Goal: Information Seeking & Learning: Learn about a topic

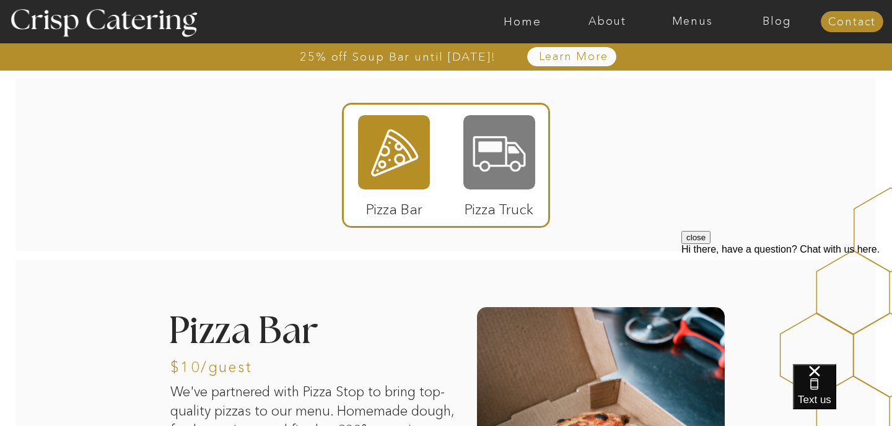
click at [503, 160] on div at bounding box center [499, 152] width 72 height 74
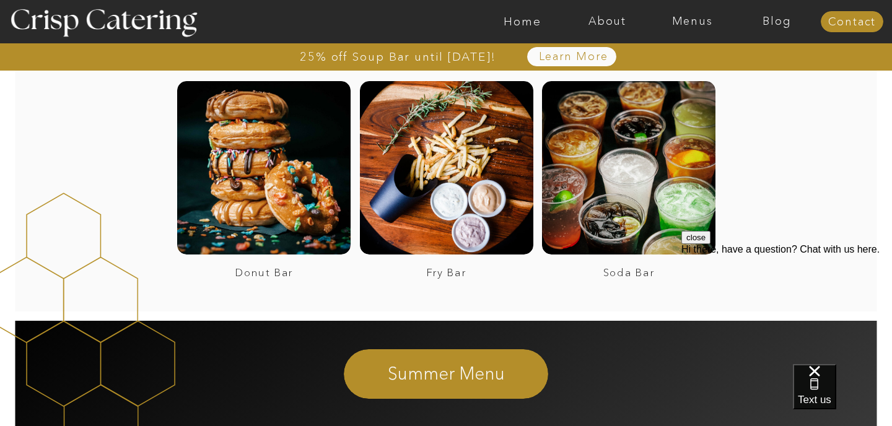
scroll to position [2314, 0]
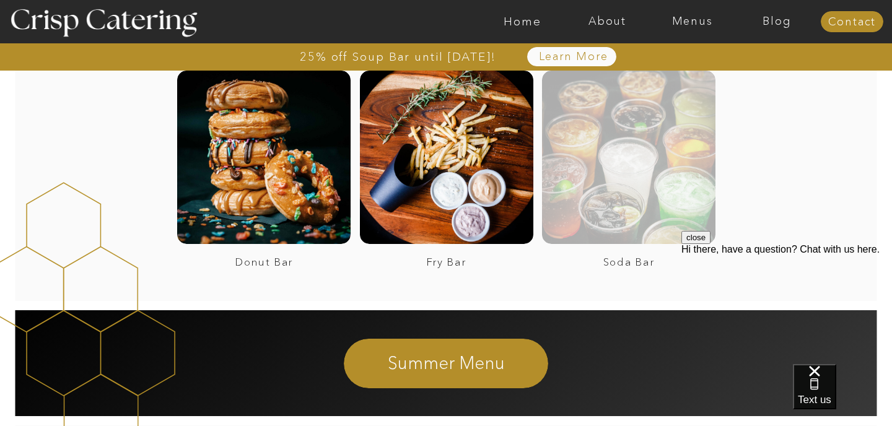
click at [604, 177] on div at bounding box center [628, 157] width 173 height 173
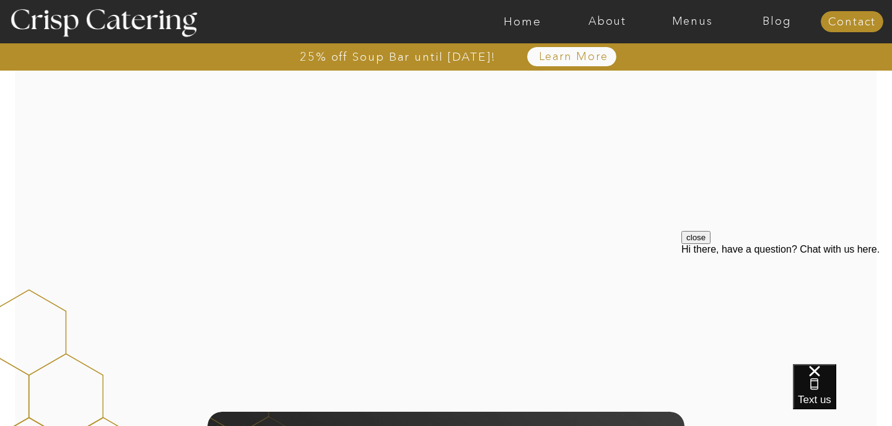
scroll to position [646, 0]
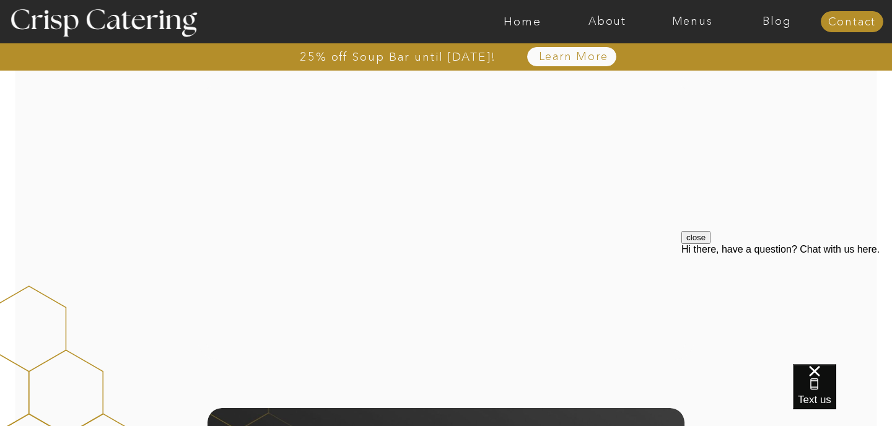
click at [479, 211] on div at bounding box center [446, 218] width 497 height 284
click at [546, 227] on div at bounding box center [446, 218] width 497 height 284
click at [591, 229] on div at bounding box center [446, 218] width 497 height 284
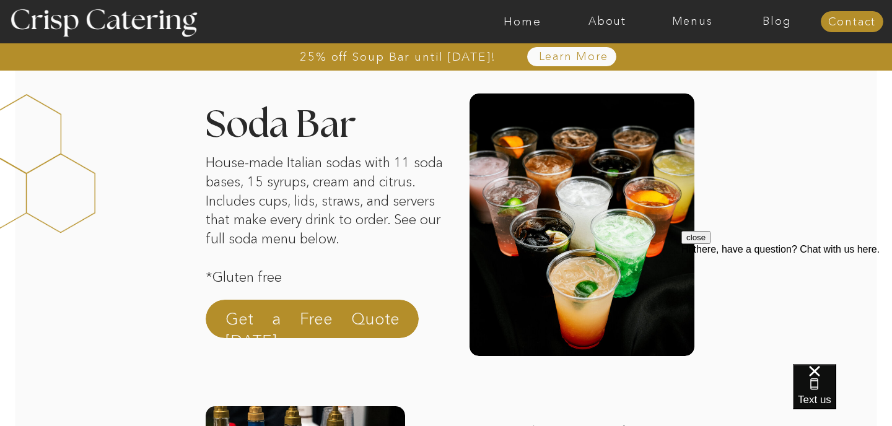
scroll to position [0, 0]
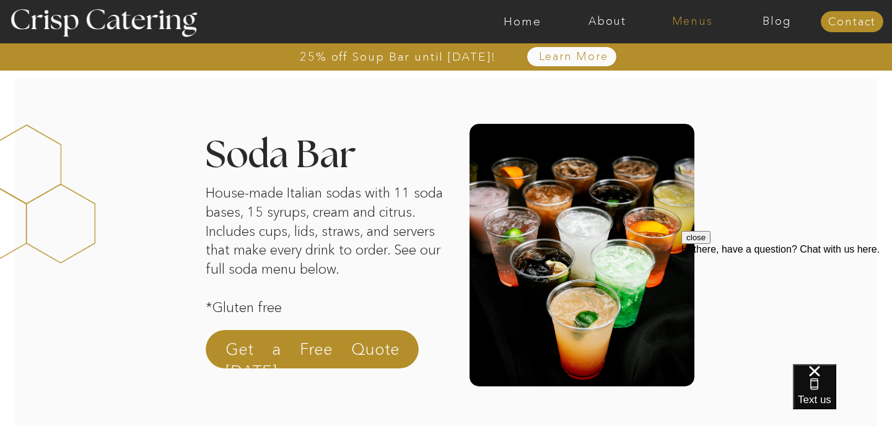
click at [692, 19] on nav "Menus" at bounding box center [692, 21] width 85 height 12
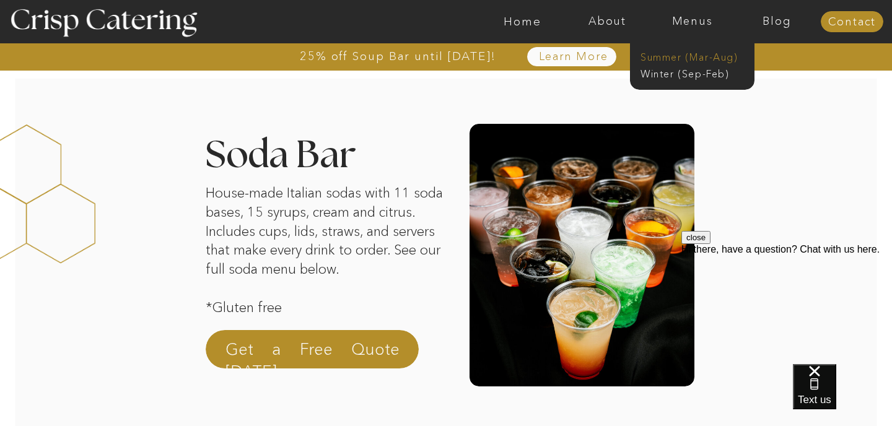
click at [685, 53] on nav "Summer (Mar-Aug)" at bounding box center [695, 56] width 111 height 12
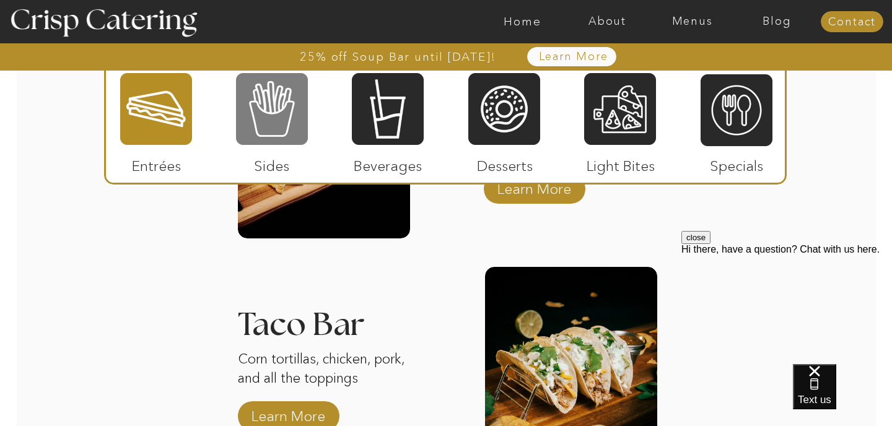
click at [306, 133] on div at bounding box center [272, 109] width 72 height 74
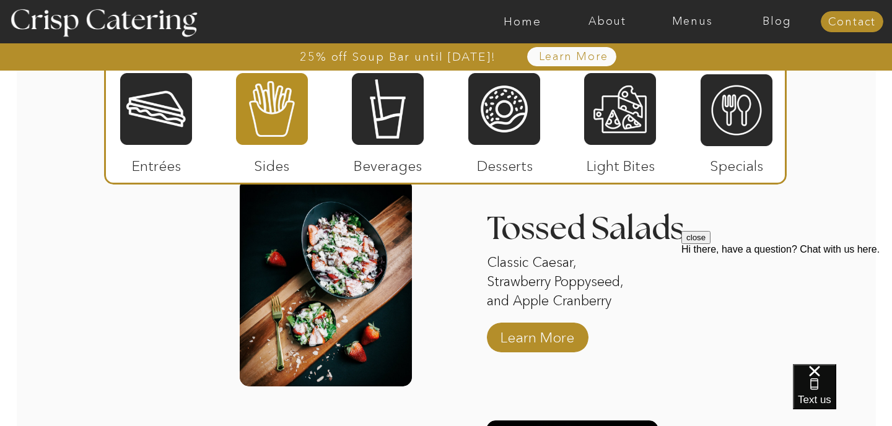
scroll to position [1495, 0]
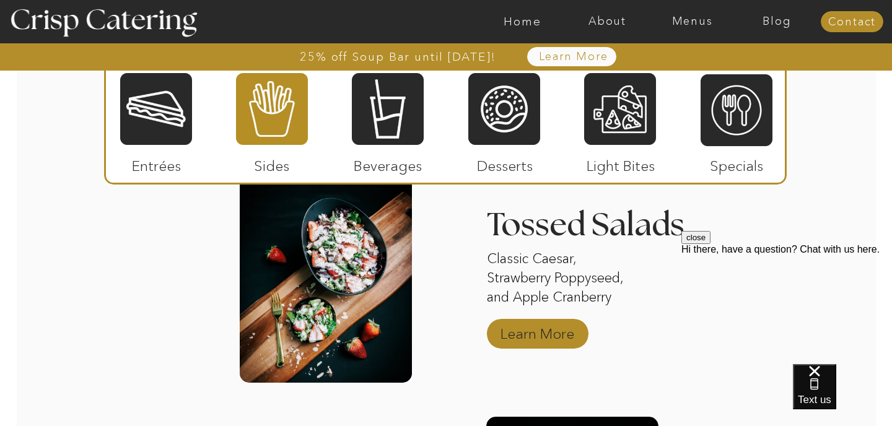
click at [515, 331] on p "Learn More" at bounding box center [537, 331] width 82 height 36
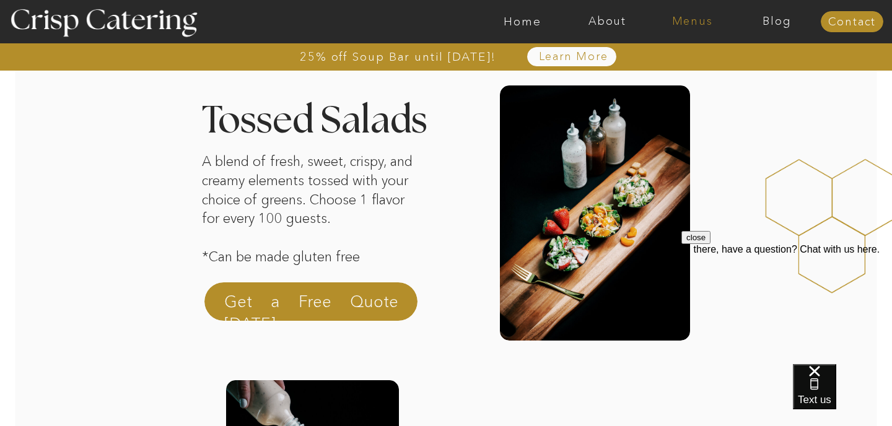
click at [698, 19] on nav "Menus" at bounding box center [692, 21] width 85 height 12
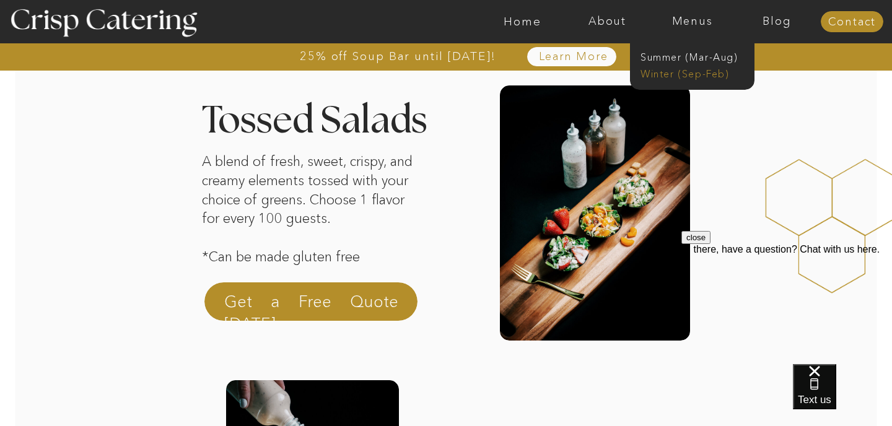
click at [700, 76] on nav "Winter (Sep-Feb)" at bounding box center [691, 73] width 102 height 12
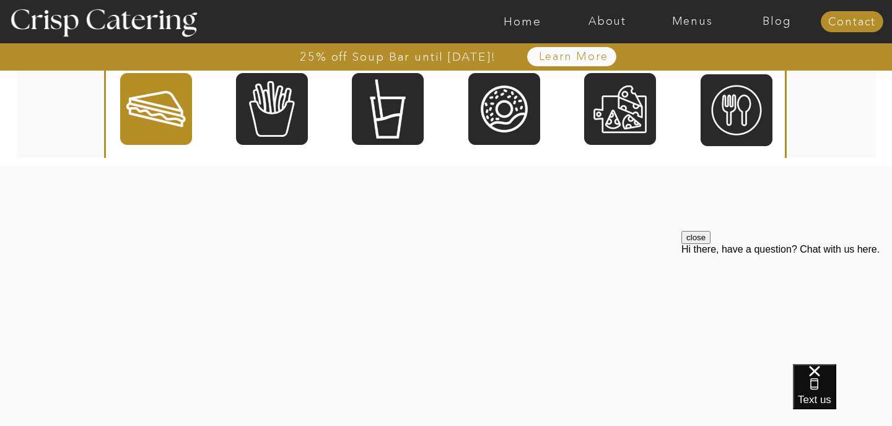
scroll to position [2335, 0]
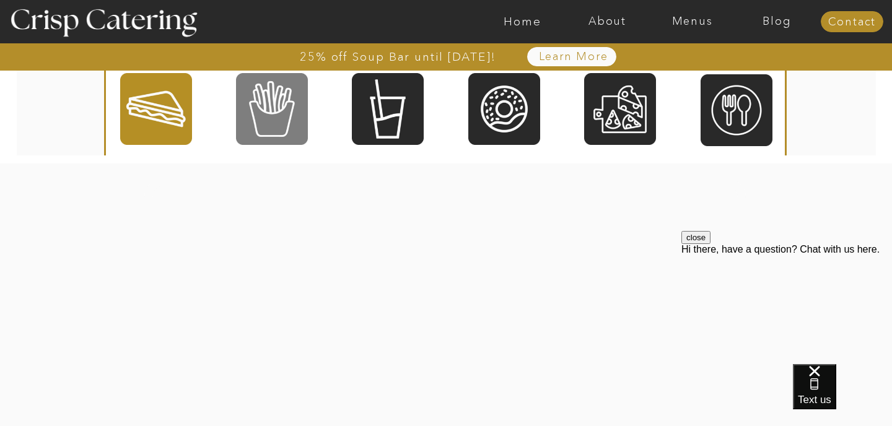
click at [282, 117] on div at bounding box center [272, 109] width 72 height 74
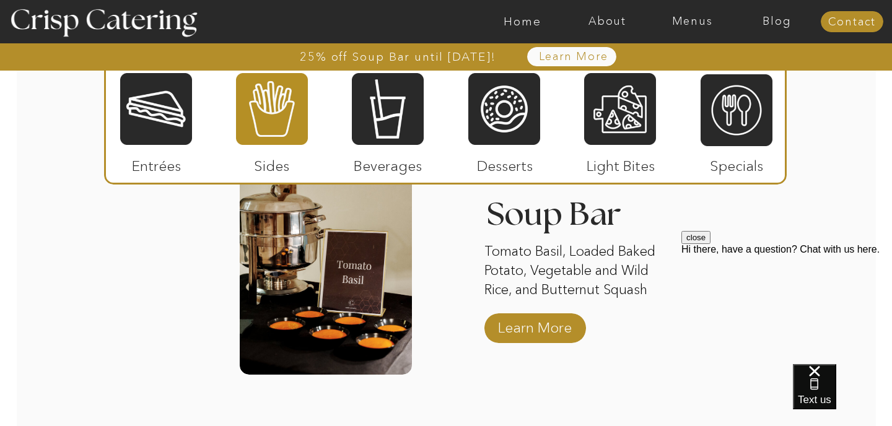
scroll to position [2306, 0]
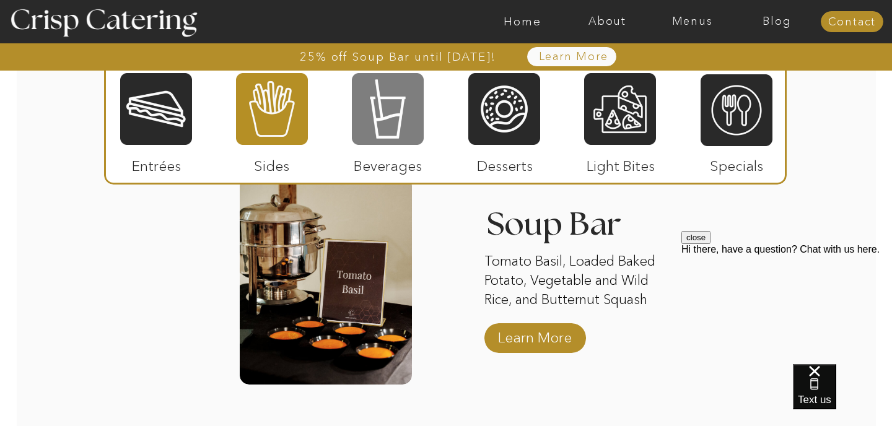
click at [363, 128] on div at bounding box center [388, 109] width 72 height 74
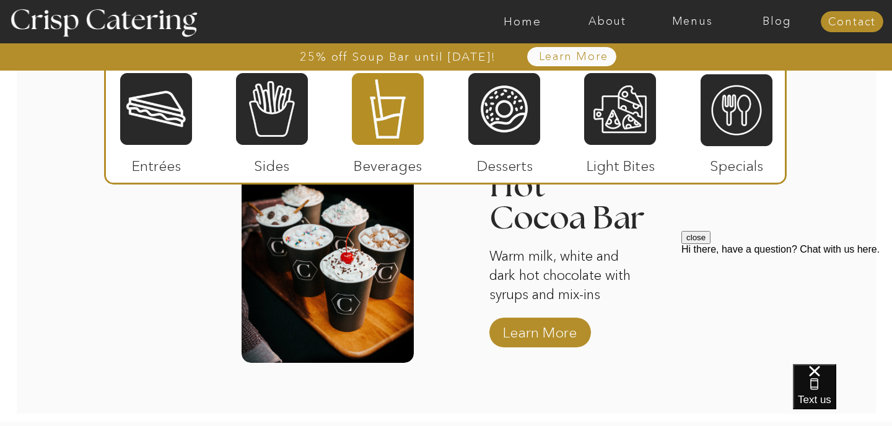
scroll to position [2030, 0]
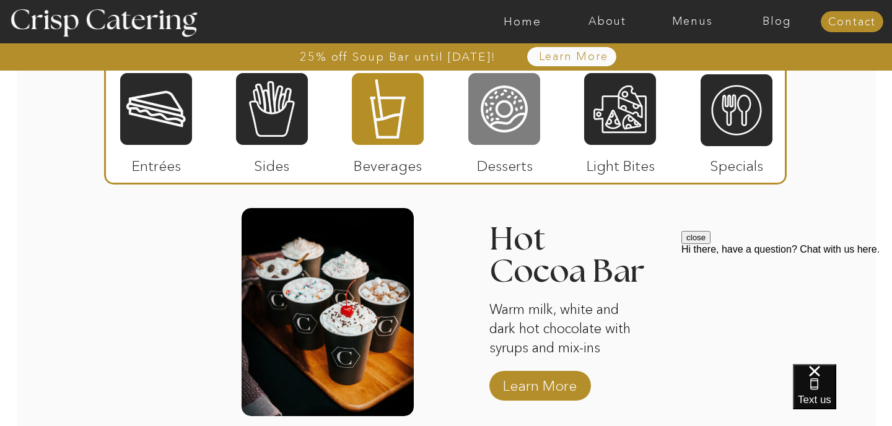
click at [487, 102] on div at bounding box center [504, 109] width 72 height 74
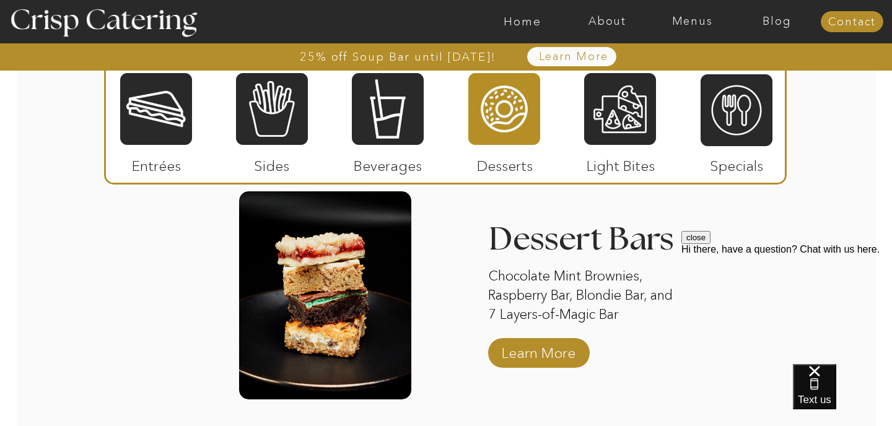
scroll to position [2059, 0]
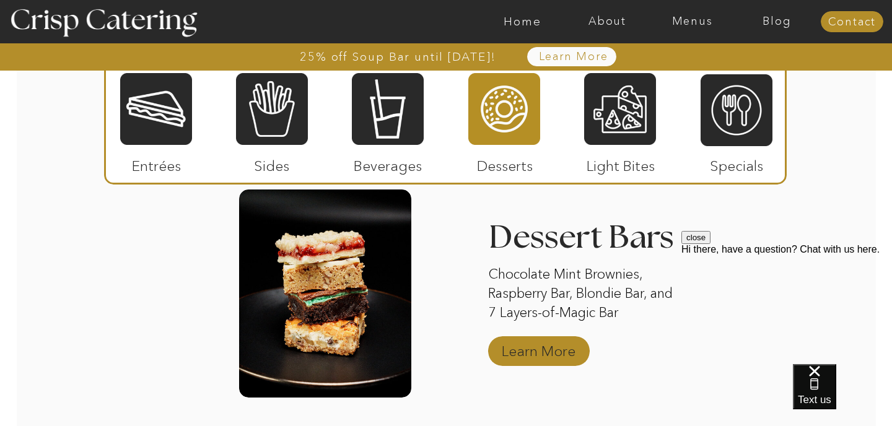
click at [518, 348] on p "Learn More" at bounding box center [538, 348] width 82 height 36
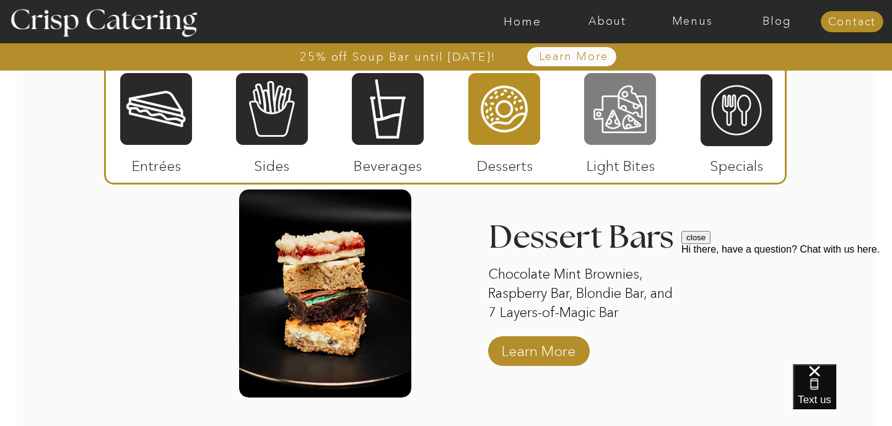
click at [633, 115] on div at bounding box center [620, 109] width 72 height 74
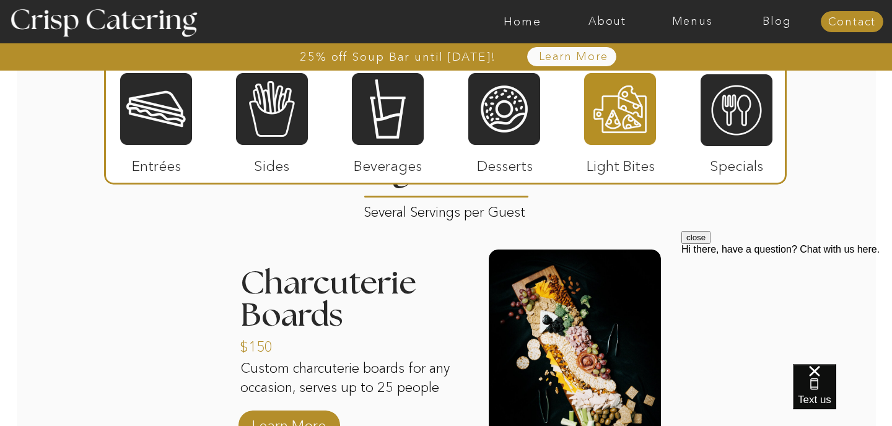
scroll to position [1556, 0]
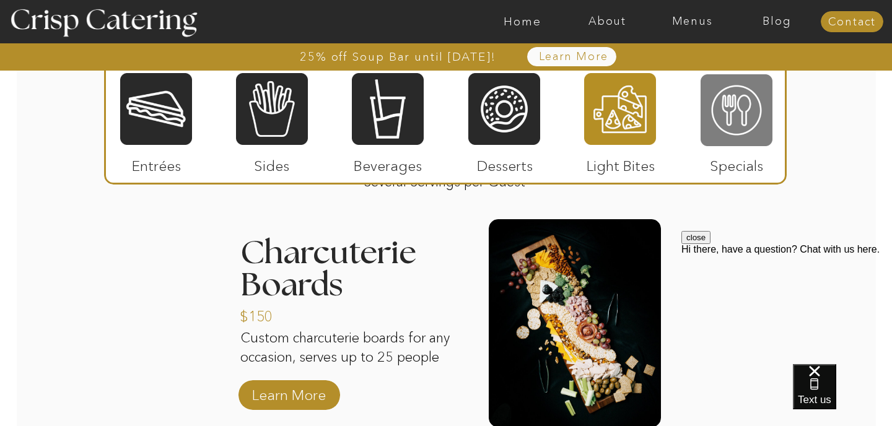
click at [763, 120] on div at bounding box center [736, 110] width 72 height 74
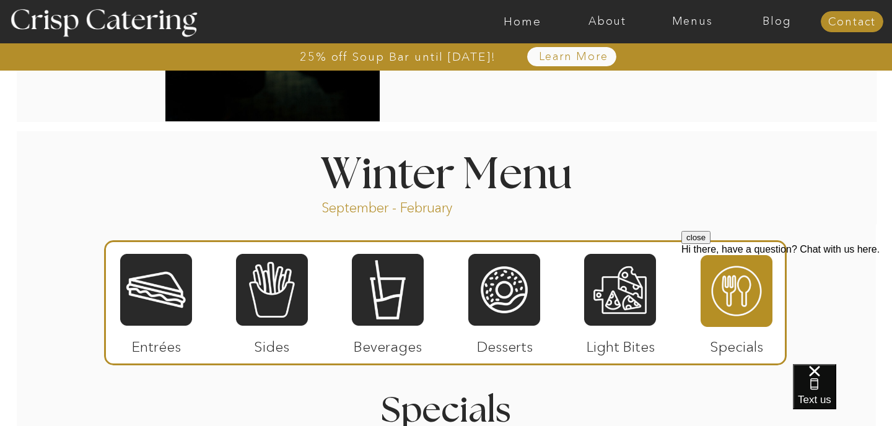
scroll to position [1281, 0]
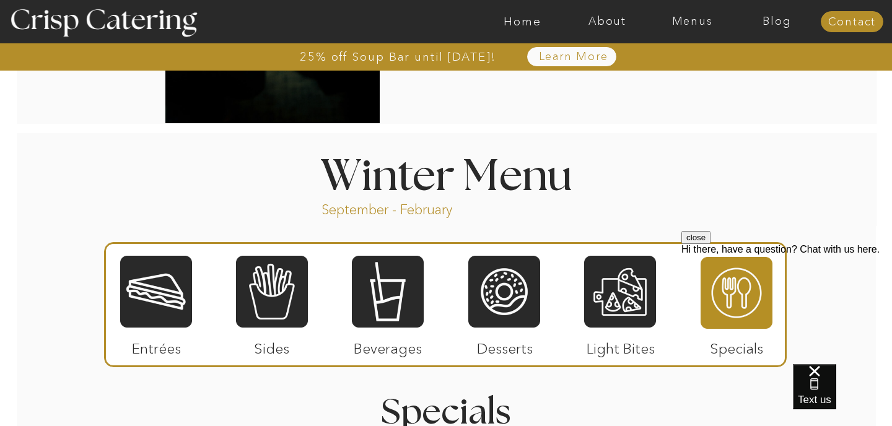
click at [804, 205] on div "25% off Soup Bar until October 31st! About Home Menus Contact Blog Learn More 2…" at bounding box center [446, 194] width 892 height 2950
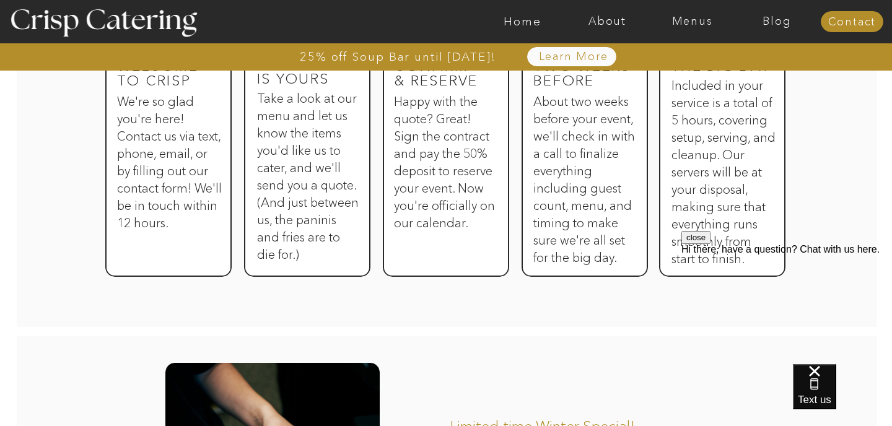
scroll to position [646, 0]
